Goal: Check status: Check status

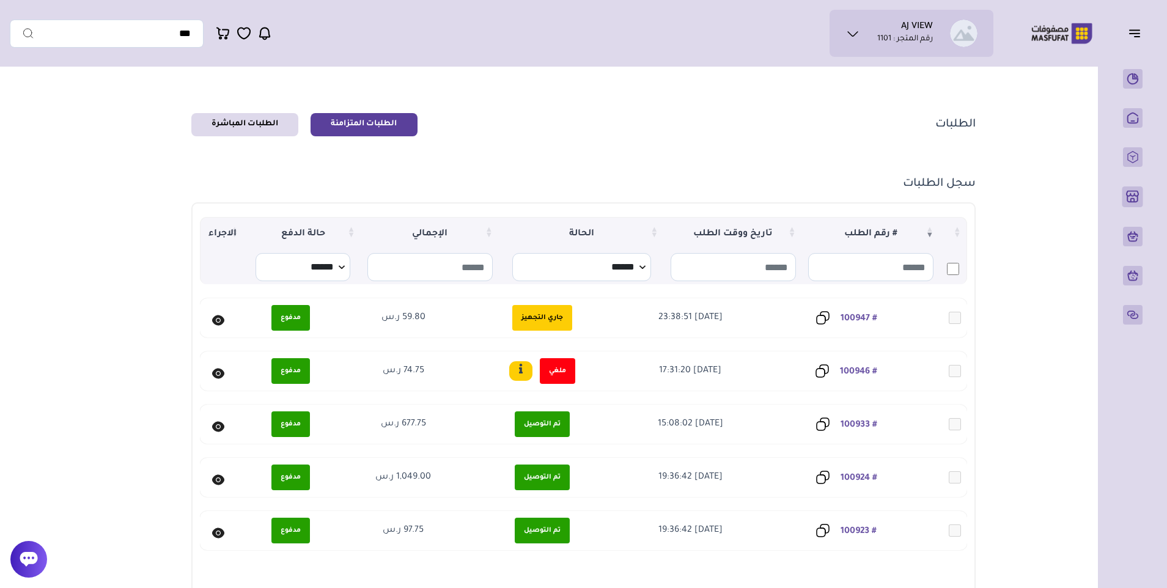
click at [219, 317] on icon at bounding box center [218, 320] width 12 height 10
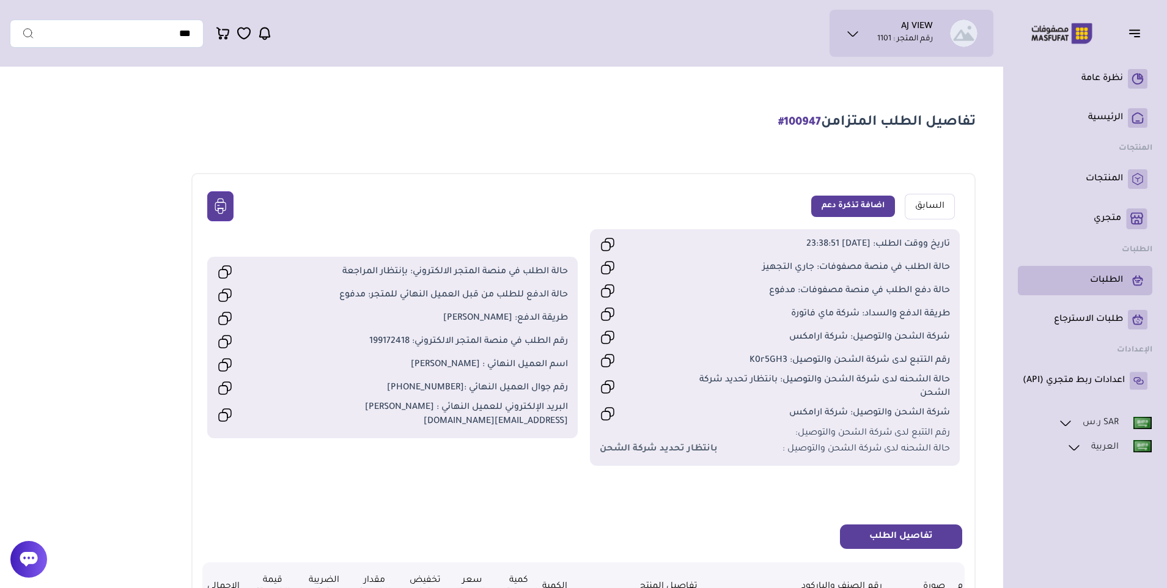
click at [1100, 281] on p "الطلبات" at bounding box center [1106, 280] width 33 height 12
